Goal: Find specific page/section: Find specific page/section

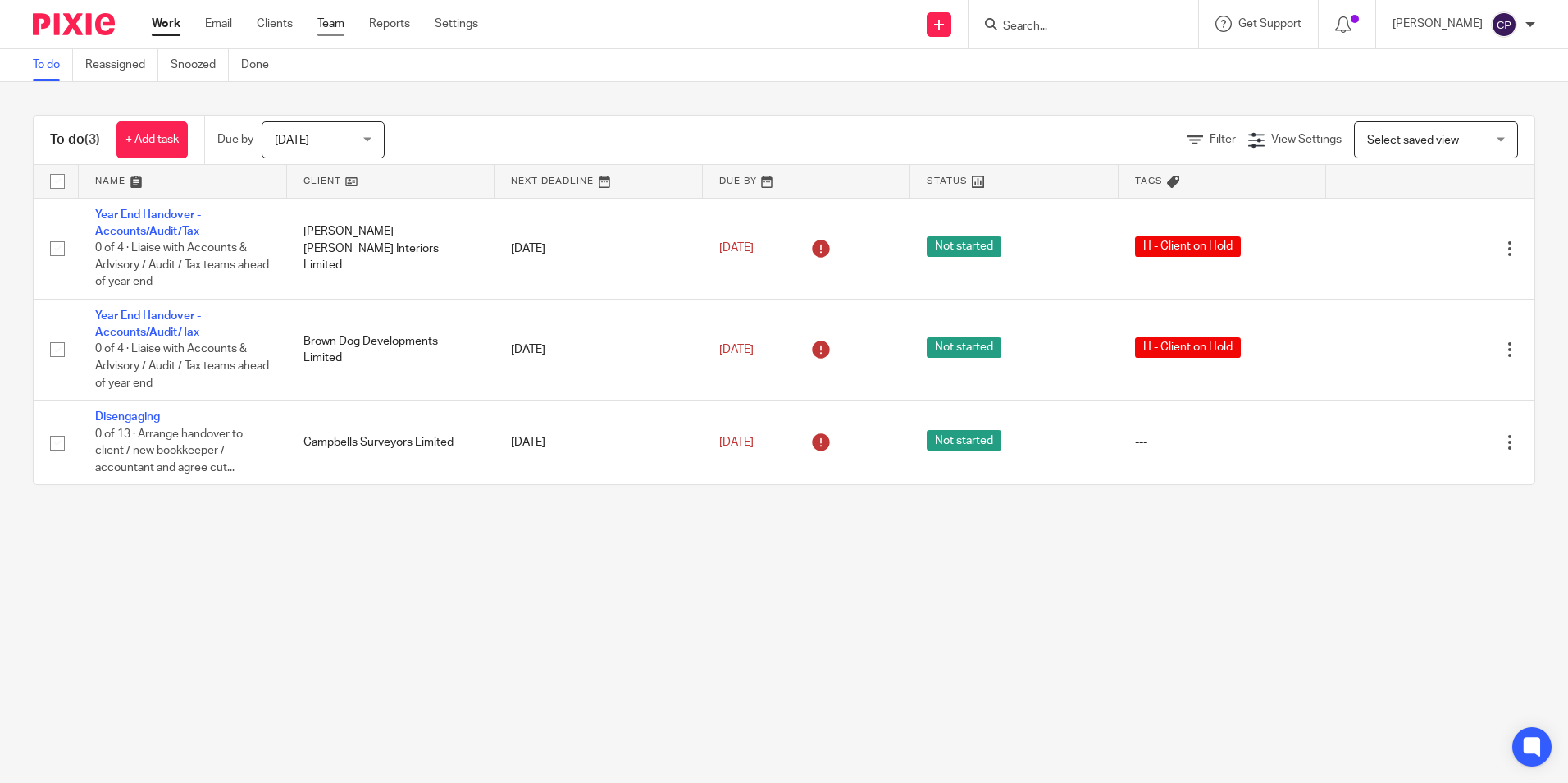
click at [328, 32] on link "Team" at bounding box center [330, 24] width 27 height 17
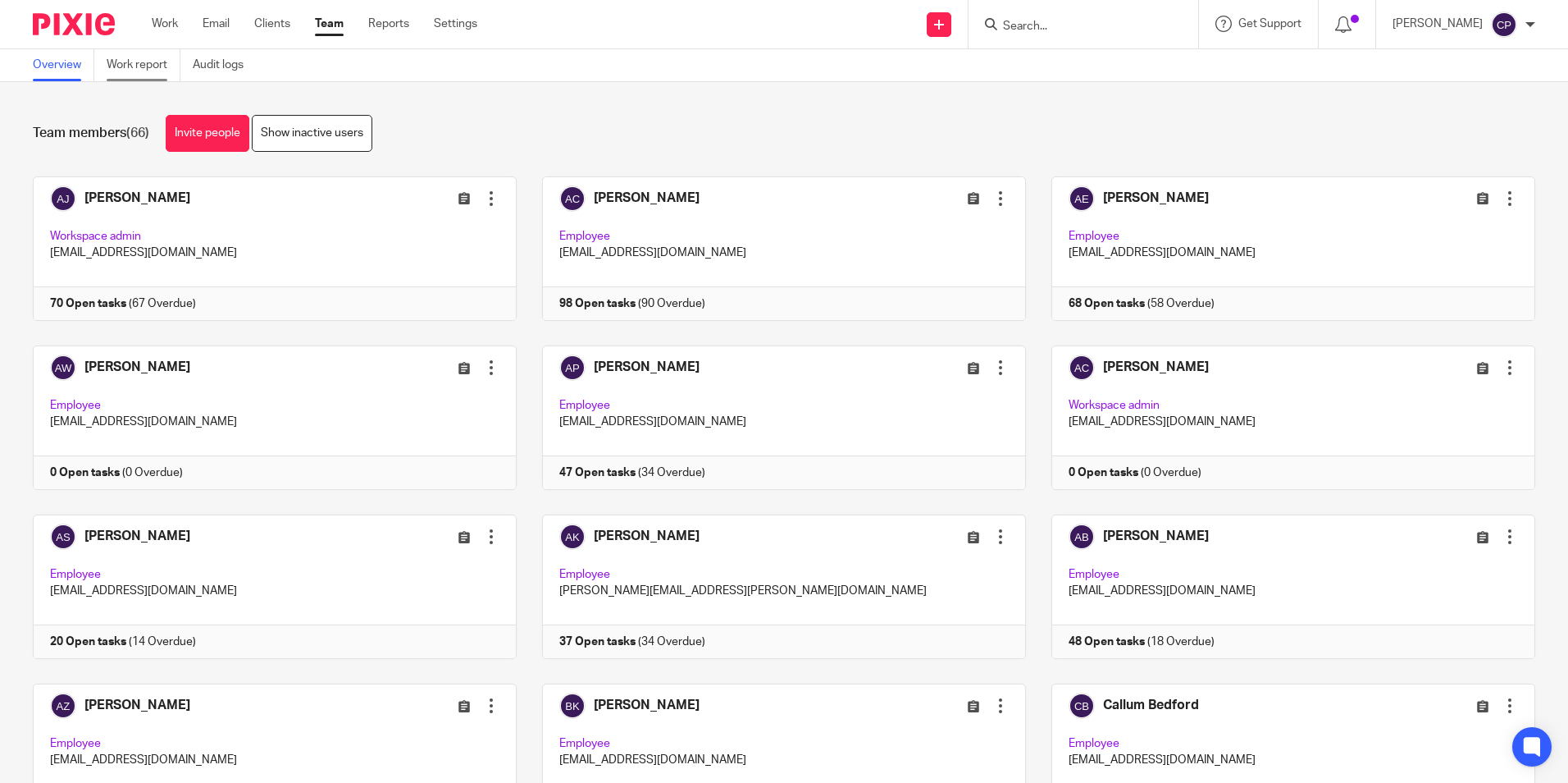
click at [151, 69] on link "Work report" at bounding box center [143, 65] width 73 height 32
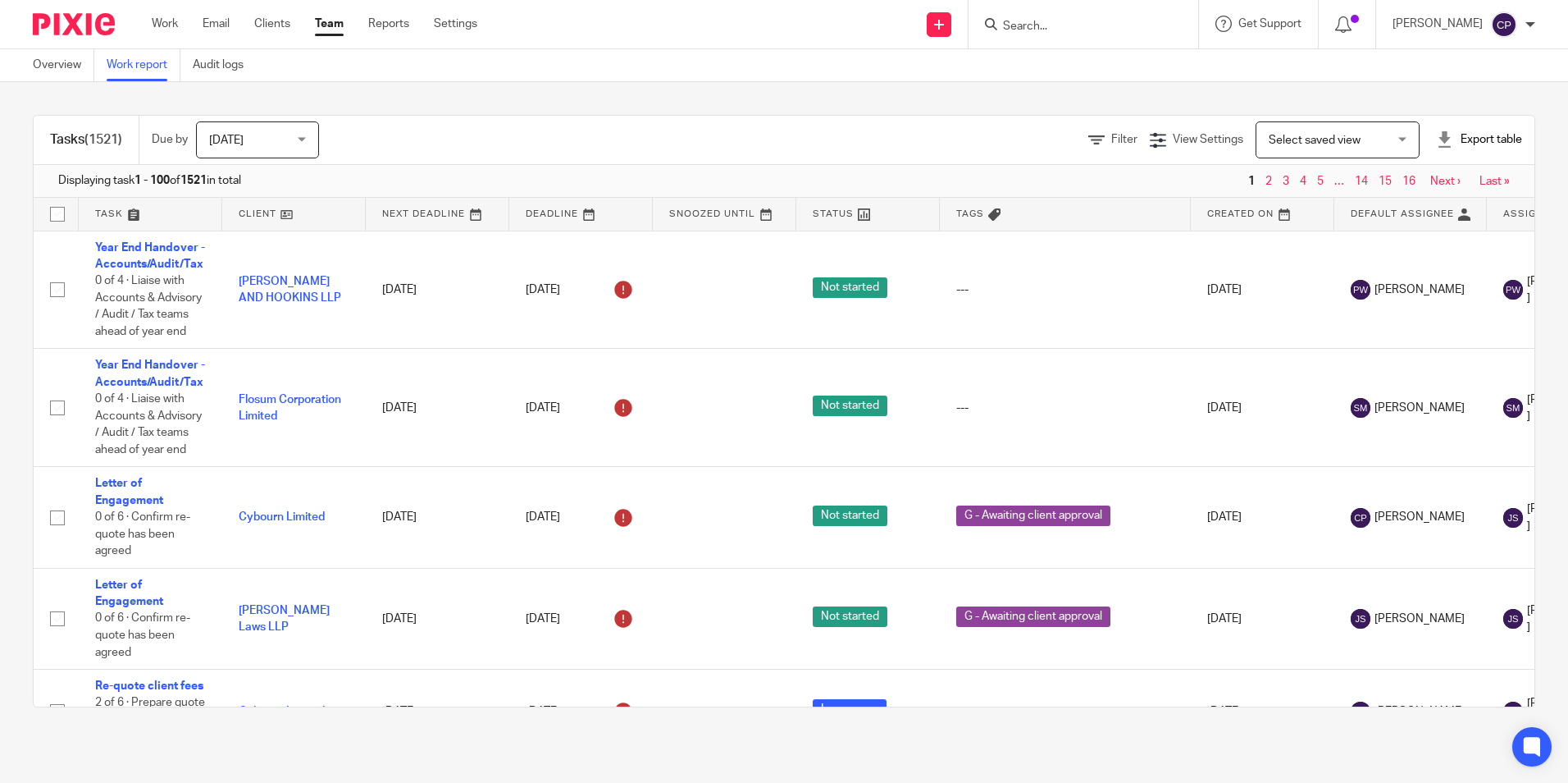
click at [284, 145] on span "[DATE]" at bounding box center [252, 140] width 87 height 35
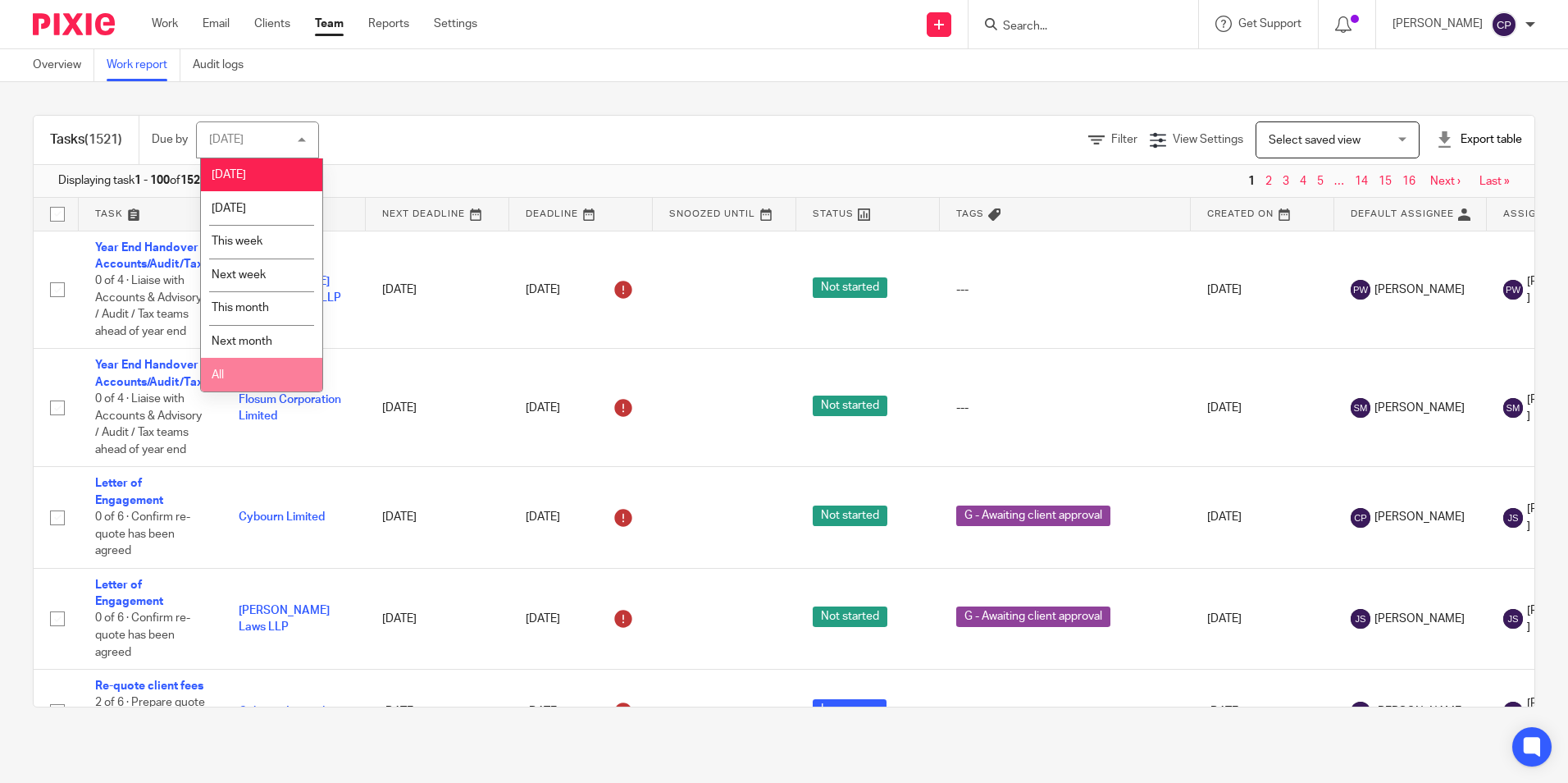
click at [228, 377] on li "All" at bounding box center [261, 375] width 121 height 34
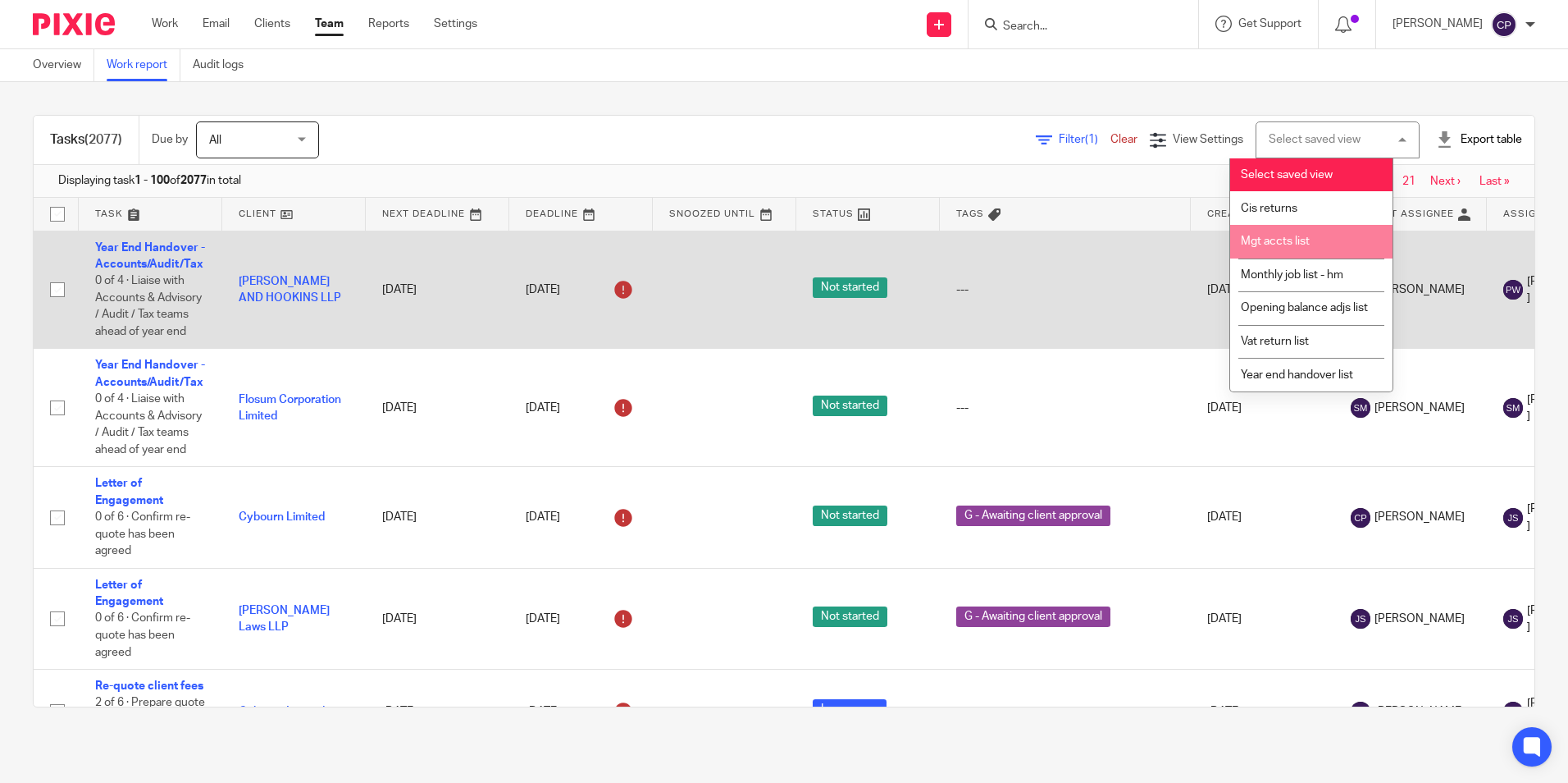
click at [1291, 245] on span "Mgt accts list" at bounding box center [1274, 241] width 69 height 12
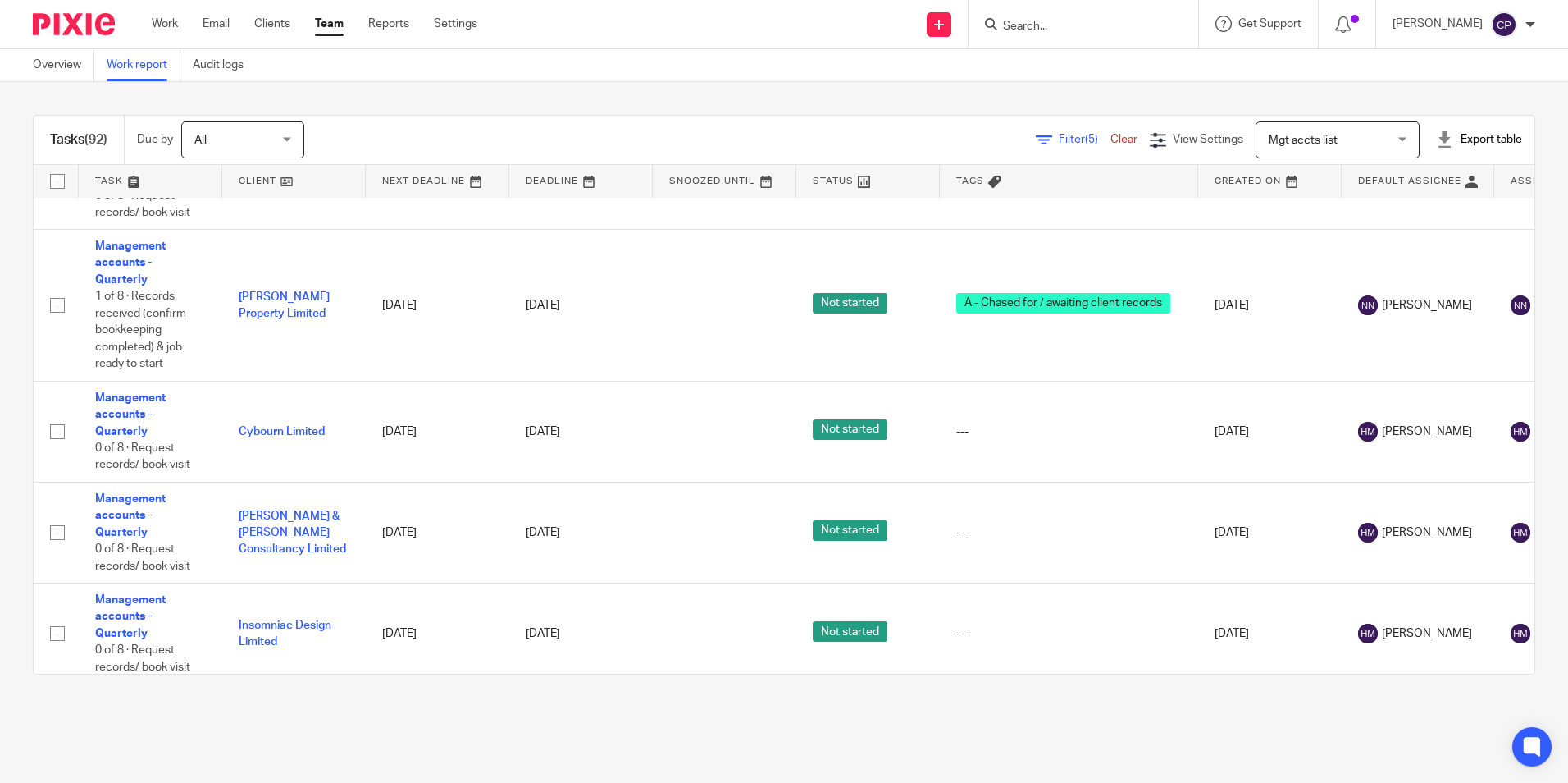
scroll to position [9211, 0]
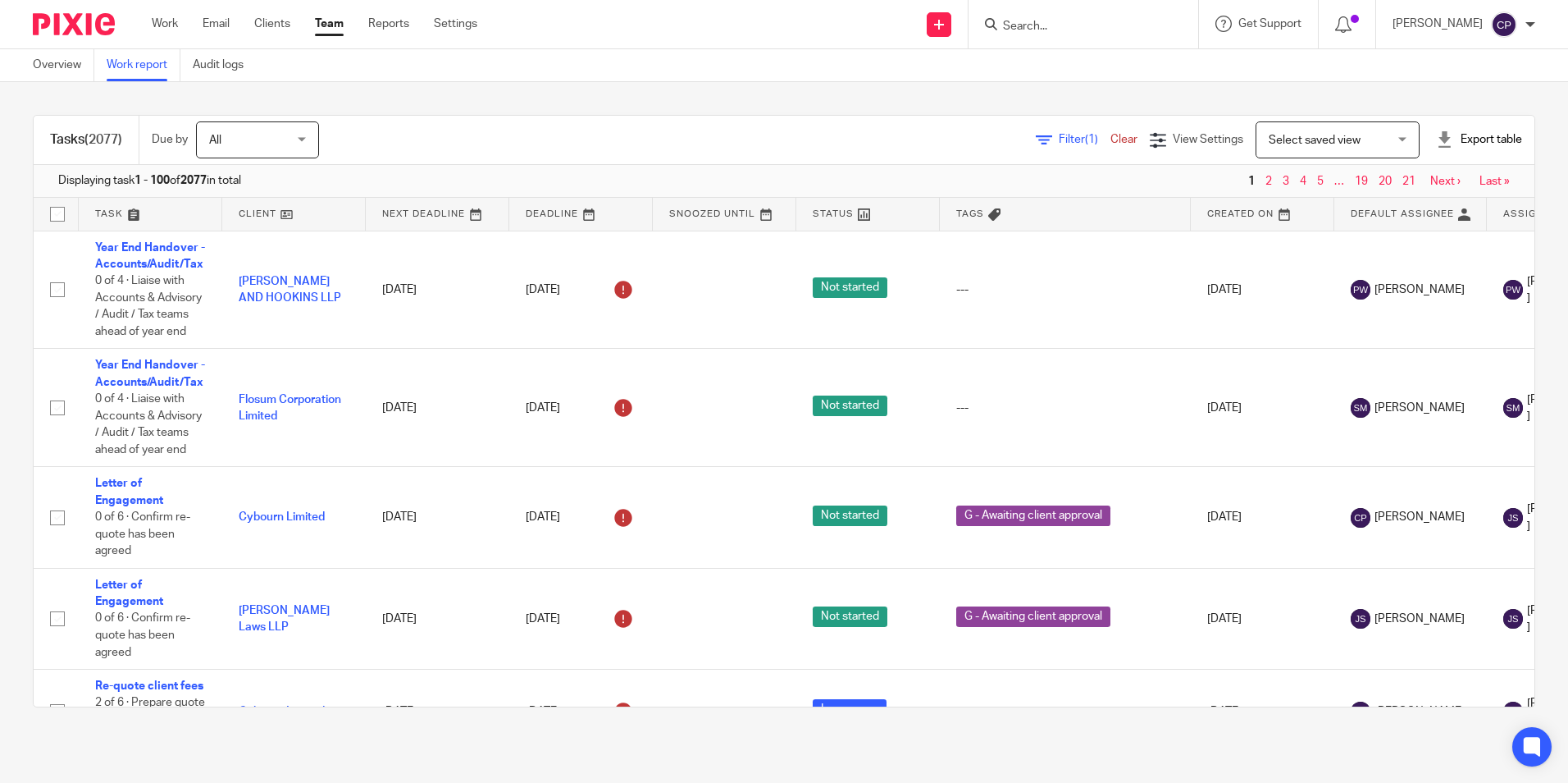
click at [1339, 129] on span "Select saved view" at bounding box center [1329, 140] width 119 height 35
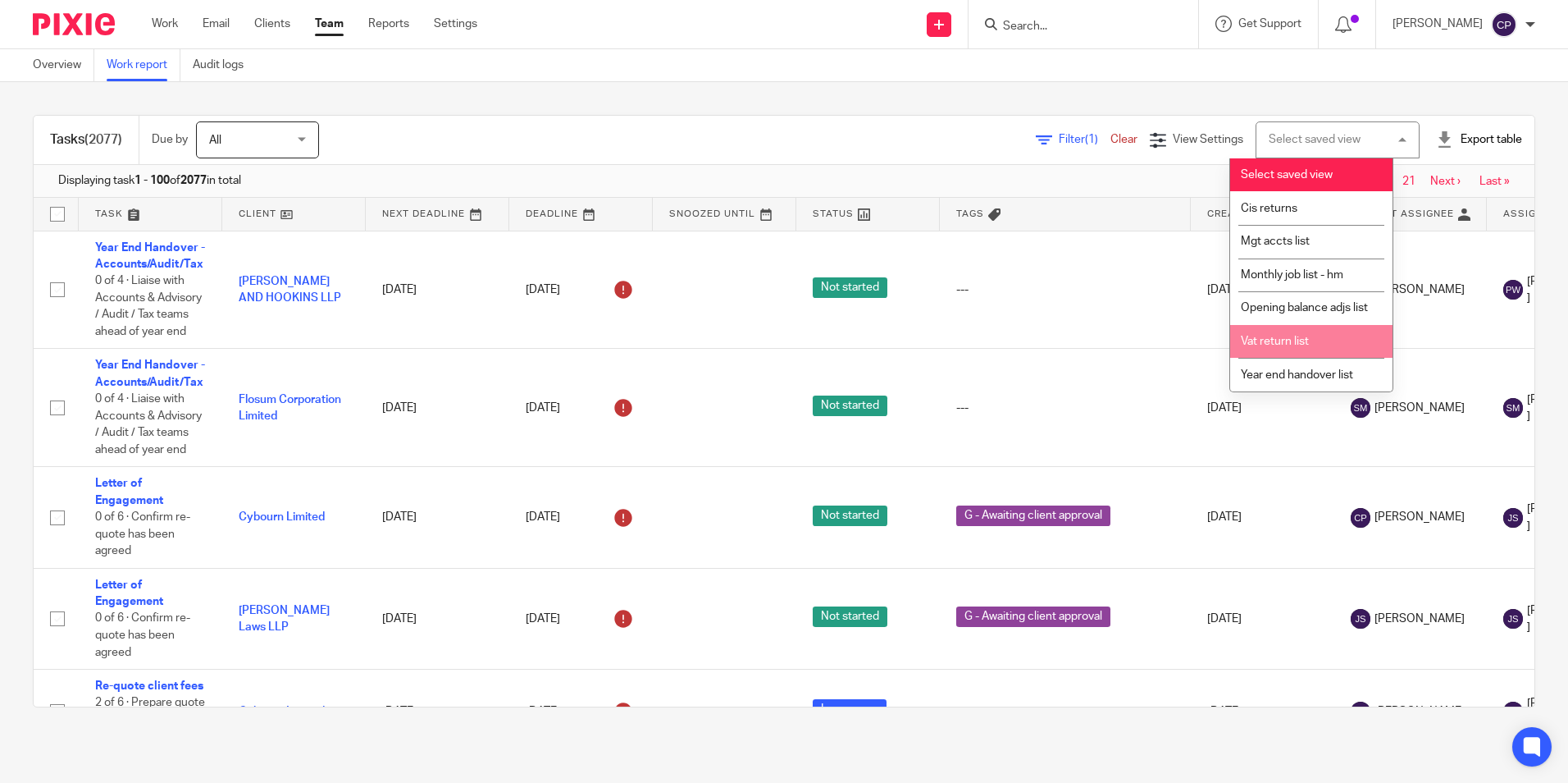
click at [1296, 347] on span "Vat return list" at bounding box center [1274, 341] width 68 height 12
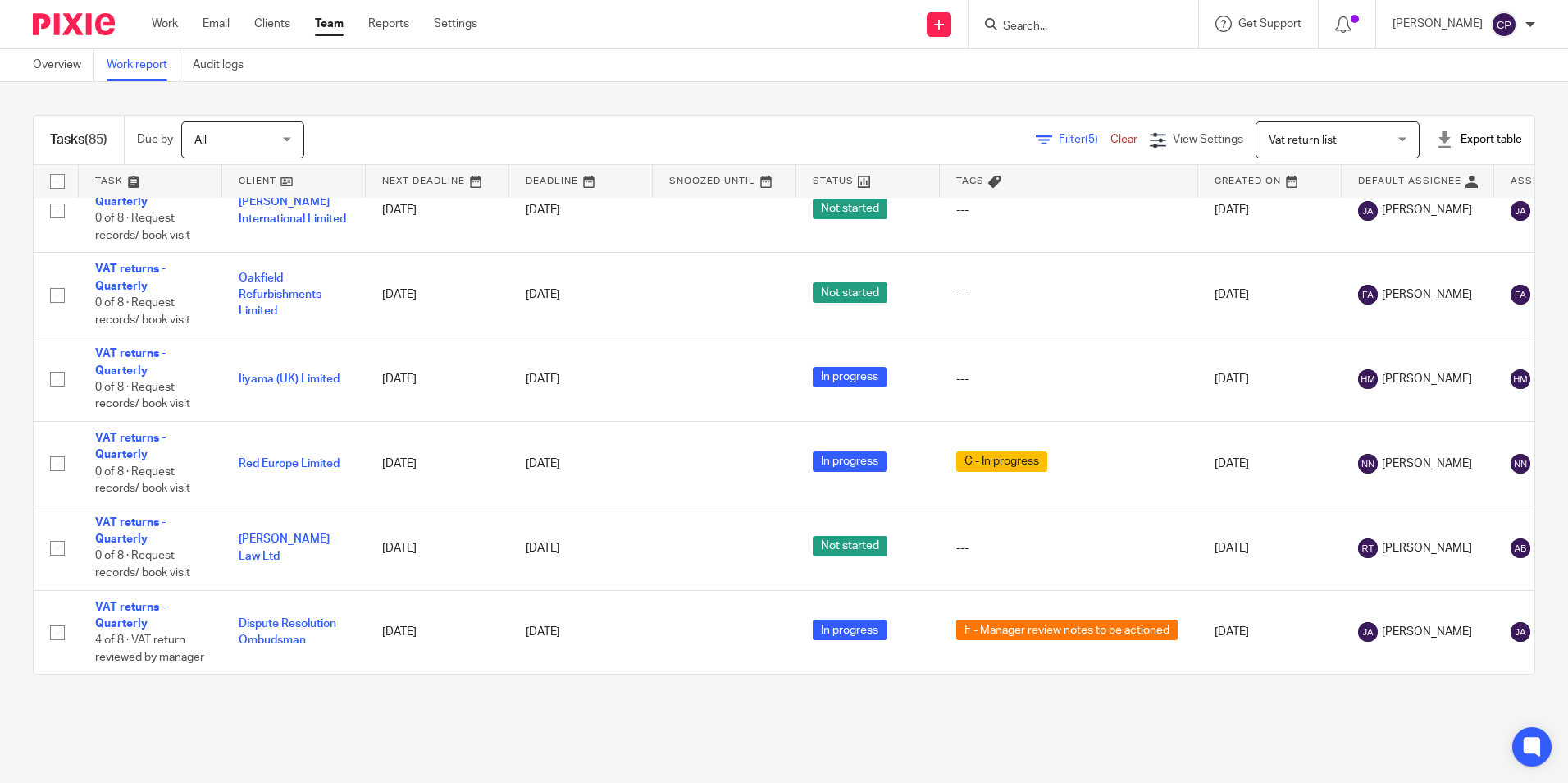
scroll to position [7446, 0]
click at [1054, 19] on input "Search" at bounding box center [1074, 27] width 148 height 15
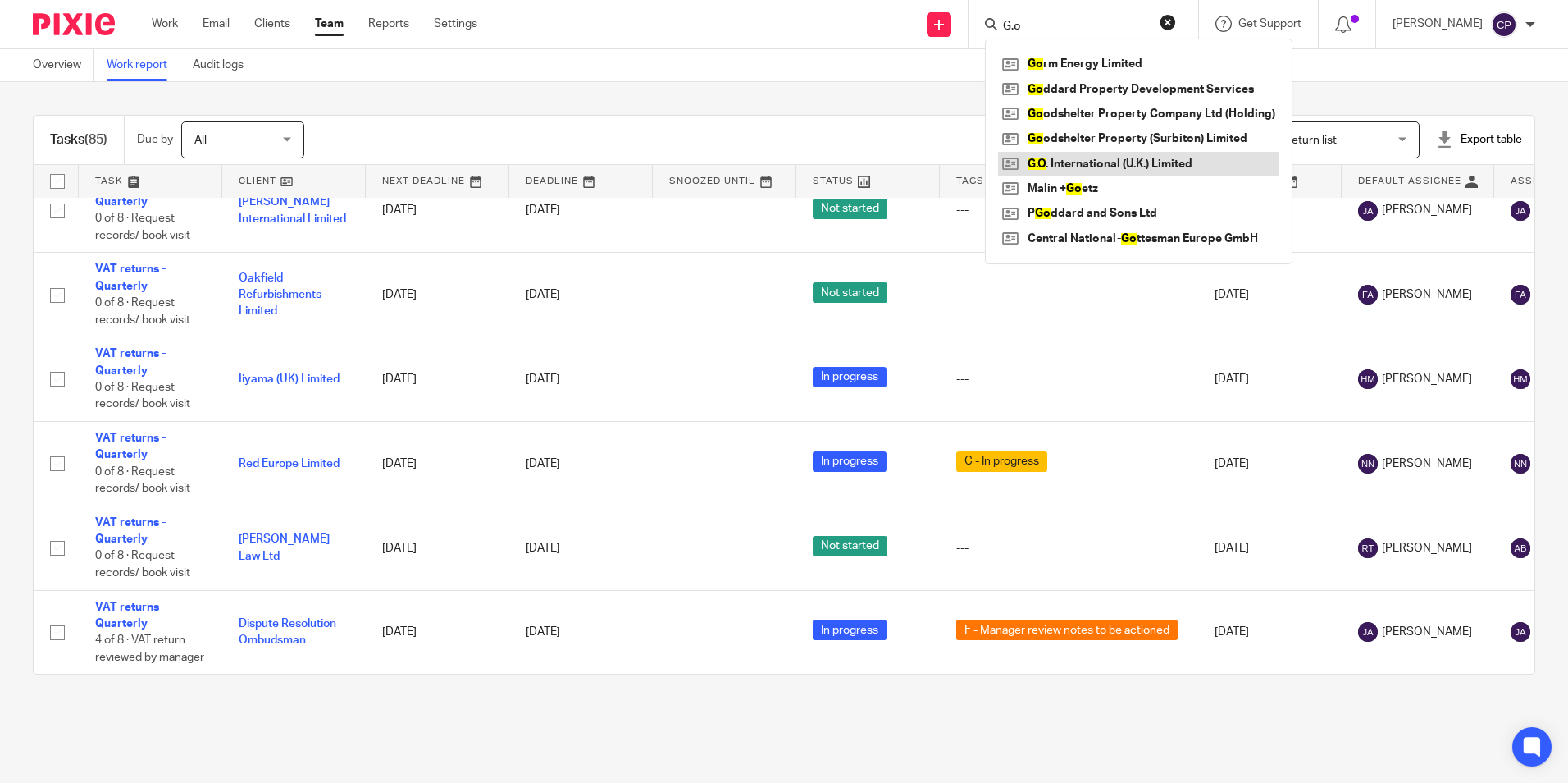
type input "G.o"
click at [1200, 157] on link at bounding box center [1139, 163] width 282 height 25
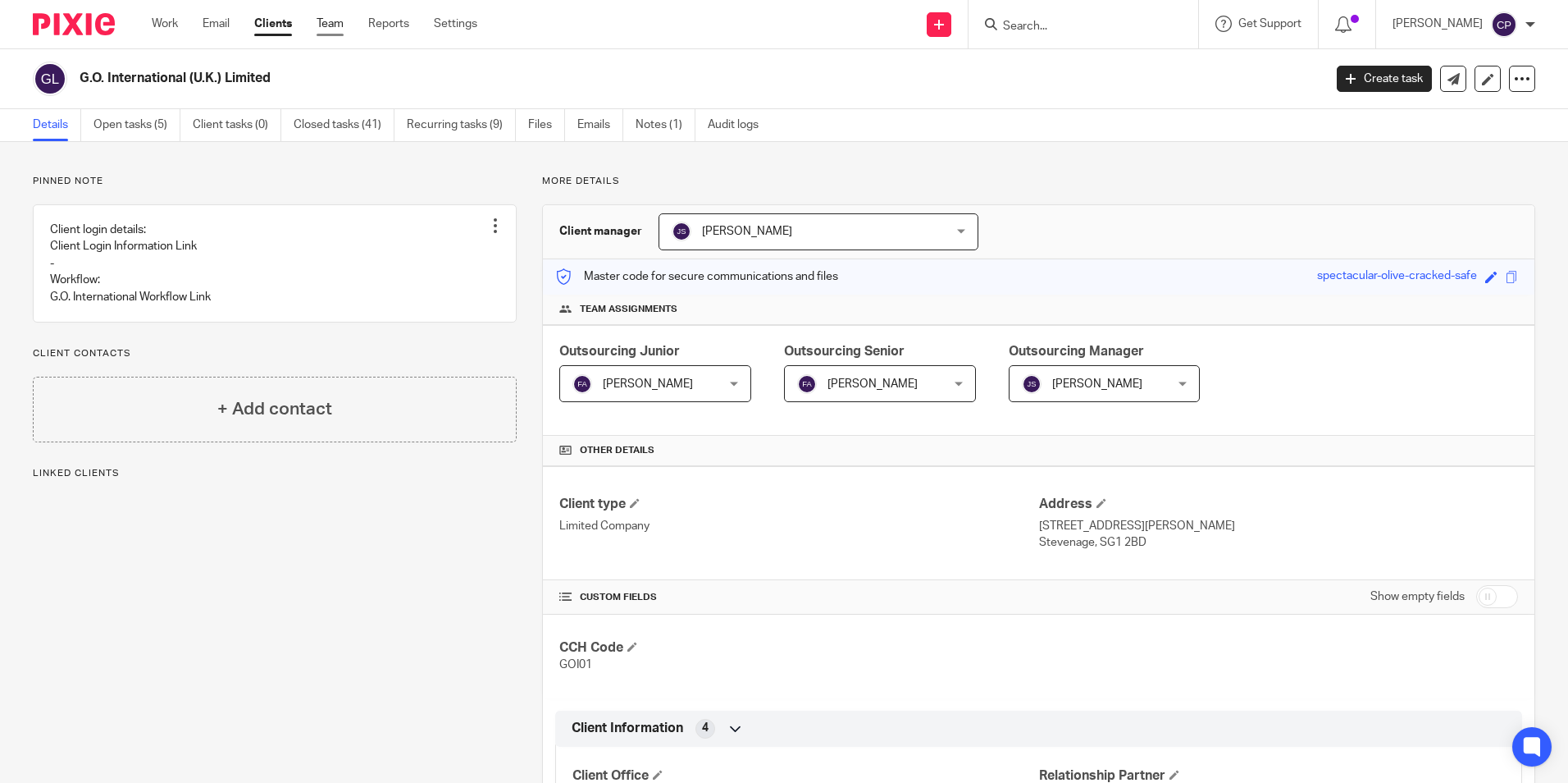
click at [328, 21] on link "Team" at bounding box center [329, 24] width 27 height 17
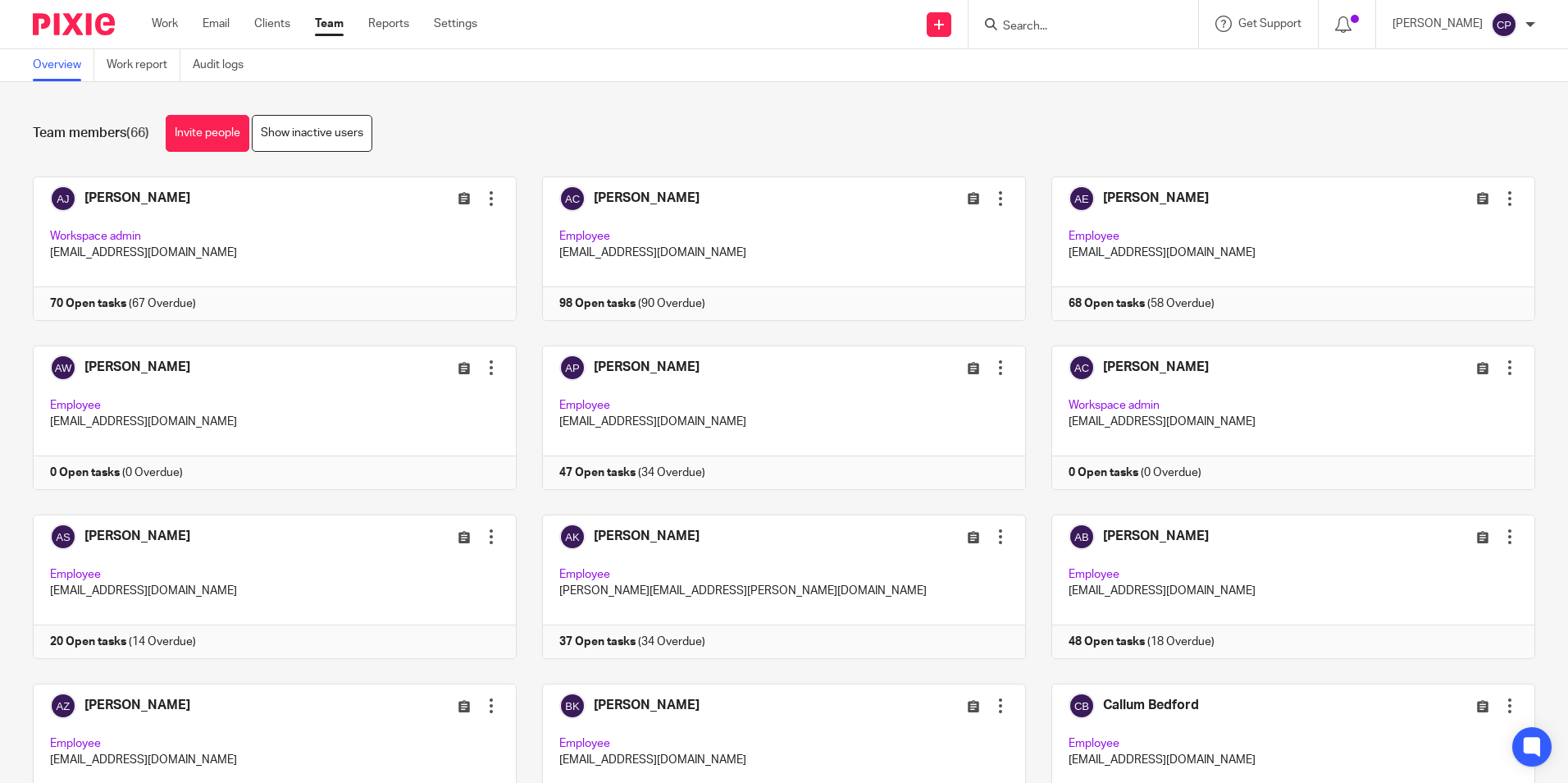
drag, startPoint x: 131, startPoint y: 62, endPoint x: 359, endPoint y: 109, distance: 232.8
click at [131, 62] on link "Work report" at bounding box center [143, 65] width 73 height 32
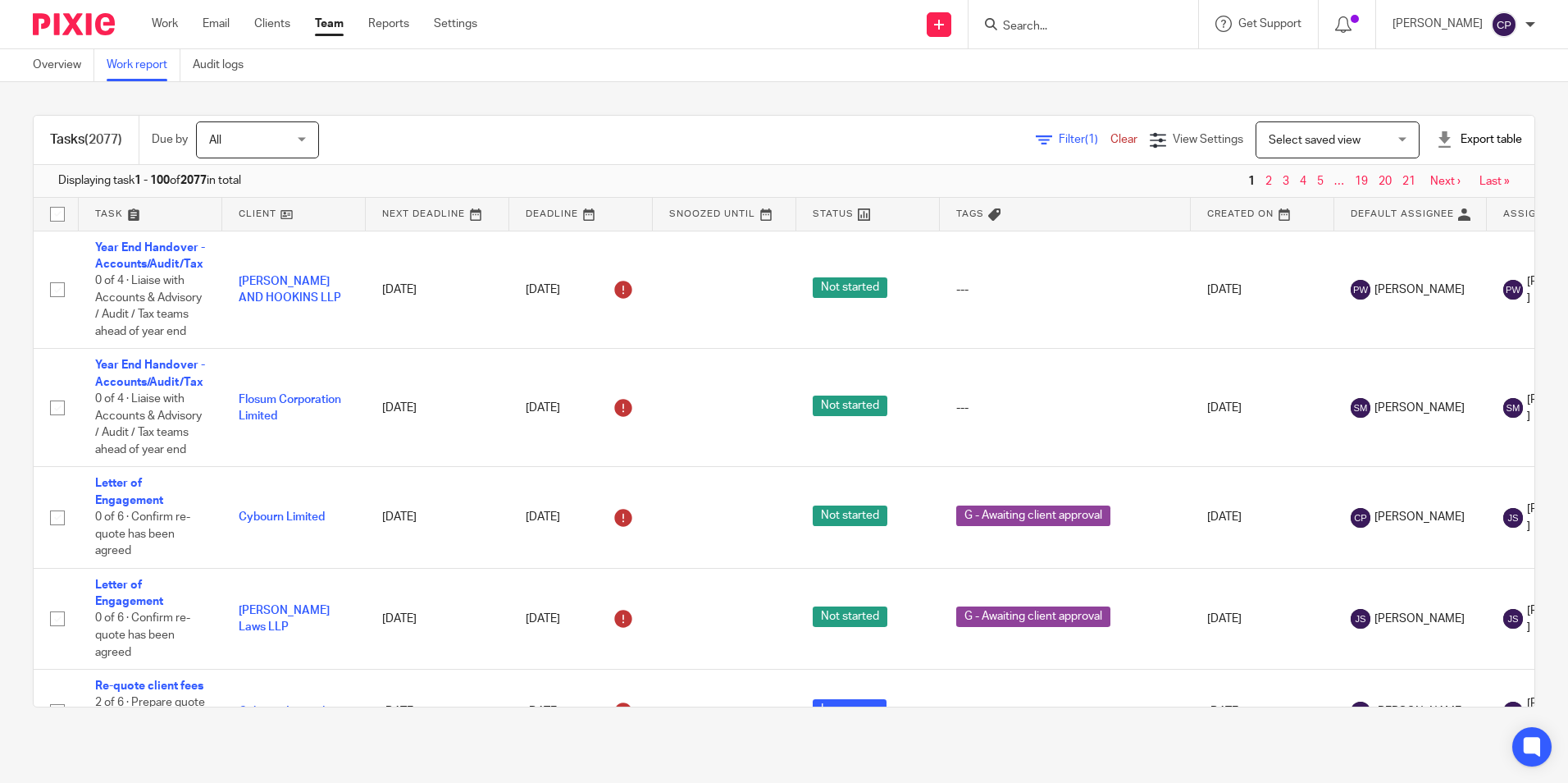
click at [1324, 142] on span "Select saved view" at bounding box center [1315, 140] width 92 height 12
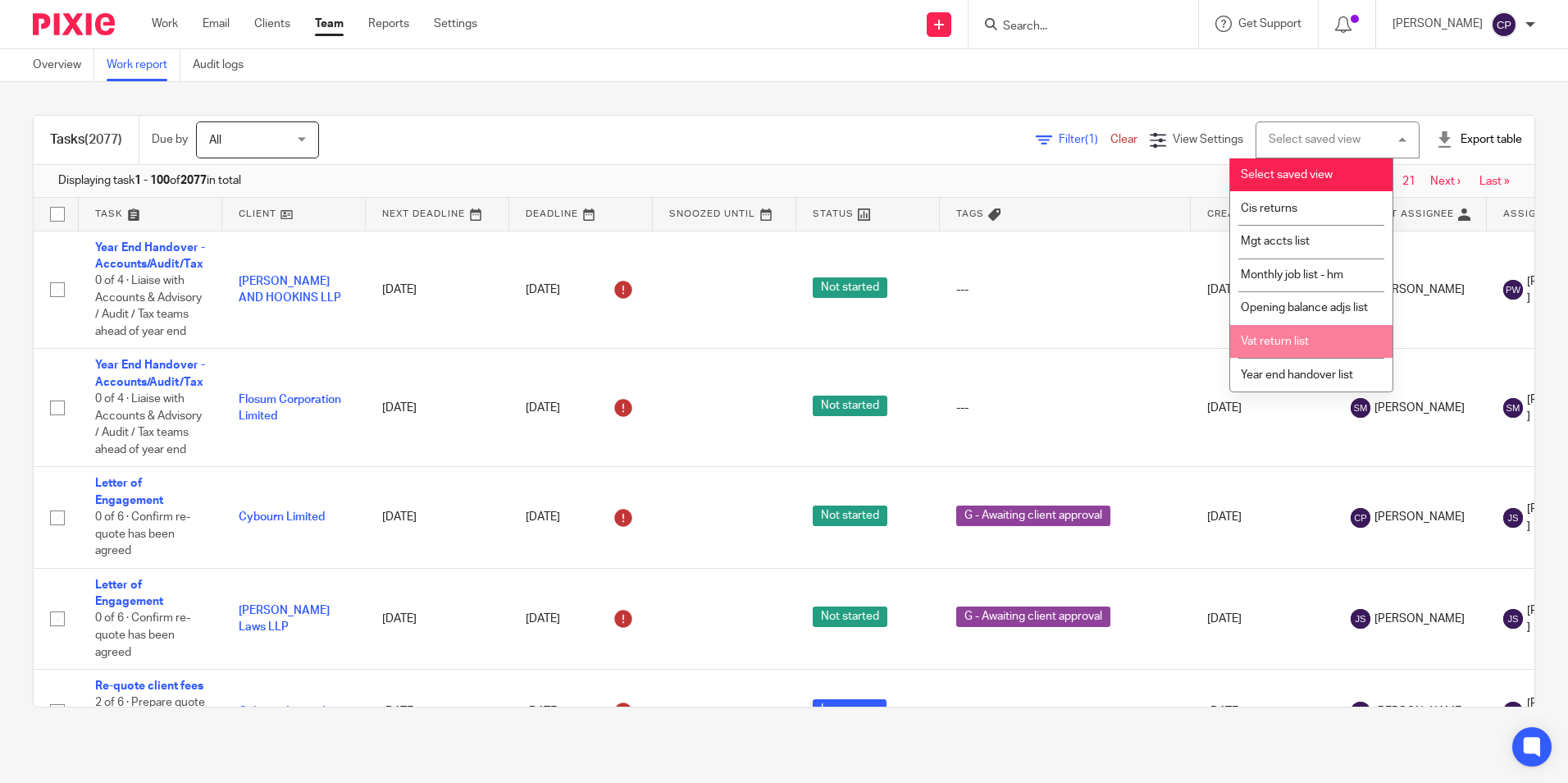
click at [1285, 347] on span "Vat return list" at bounding box center [1274, 341] width 68 height 12
